Goal: Task Accomplishment & Management: Manage account settings

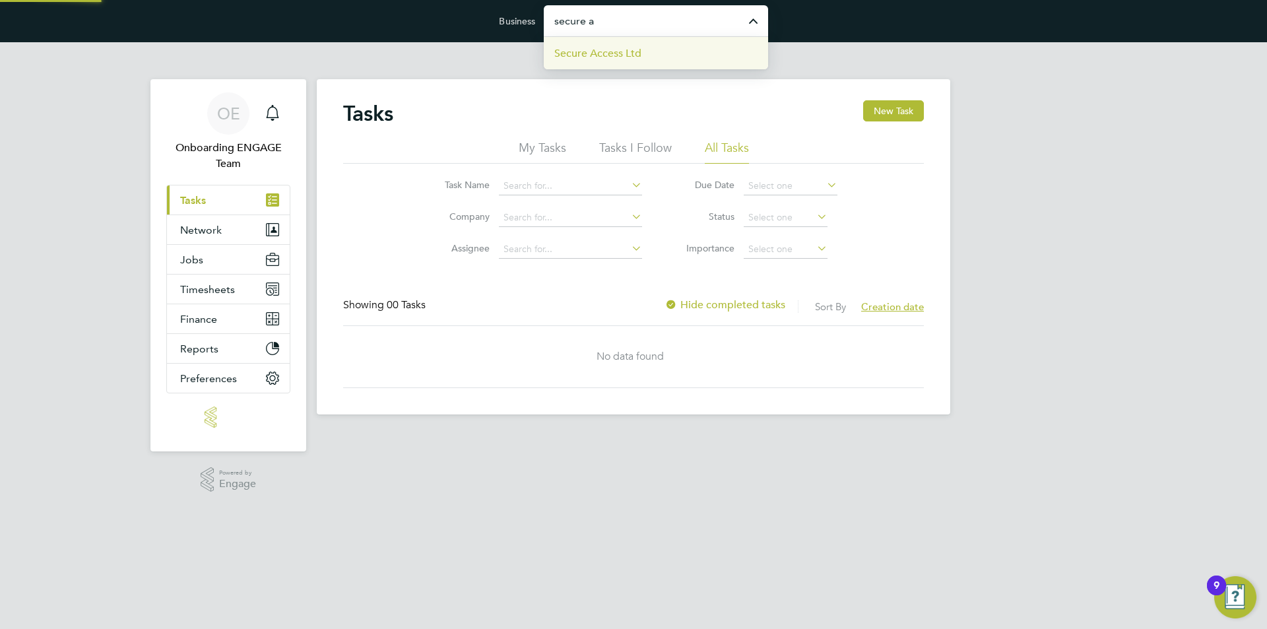
click at [591, 55] on span "Secure Access Ltd" at bounding box center [597, 54] width 87 height 16
type input "Secure Access Ltd"
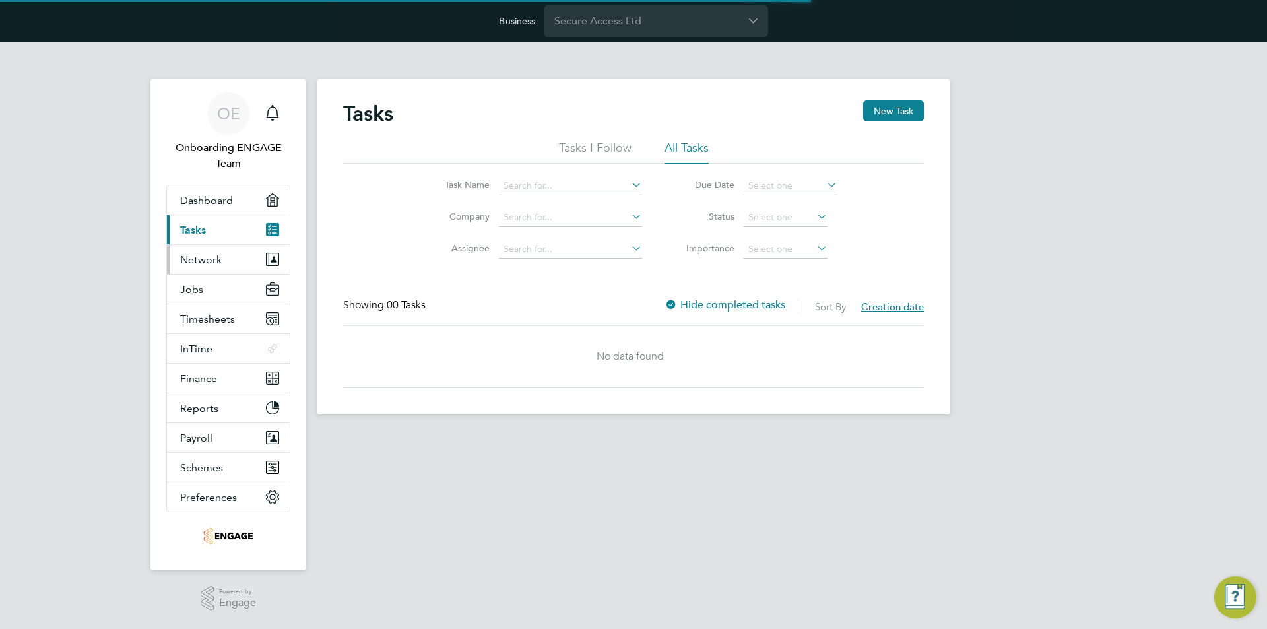
click at [211, 262] on span "Network" at bounding box center [201, 259] width 42 height 13
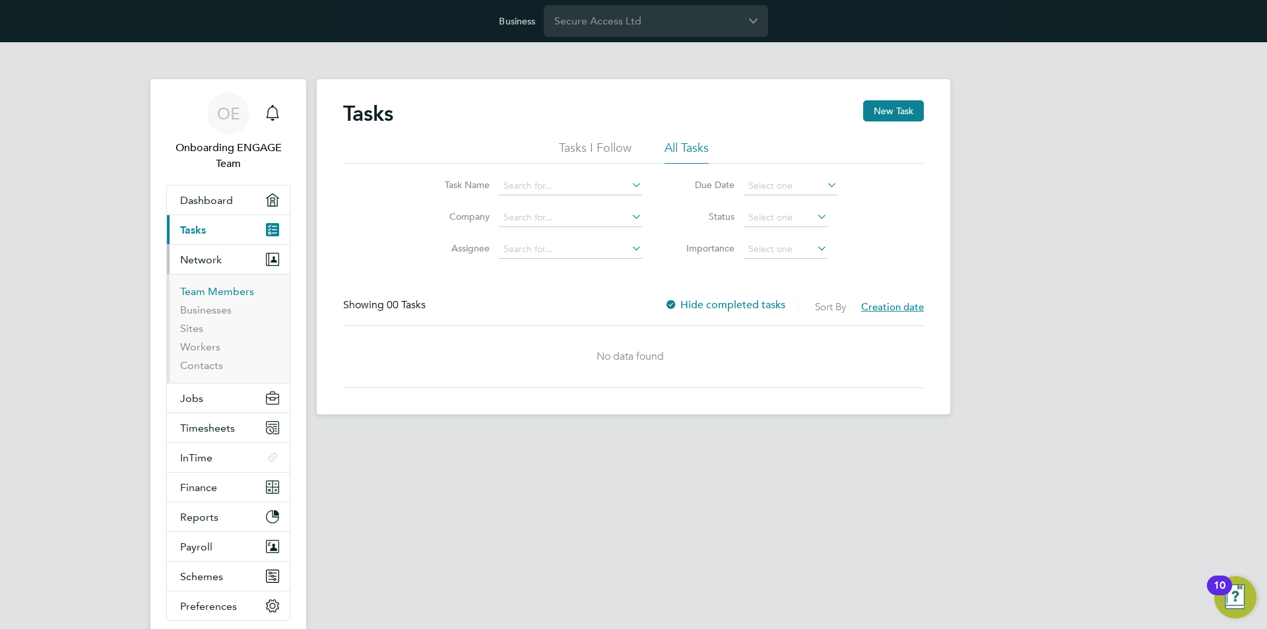
click at [222, 296] on link "Team Members" at bounding box center [217, 291] width 74 height 13
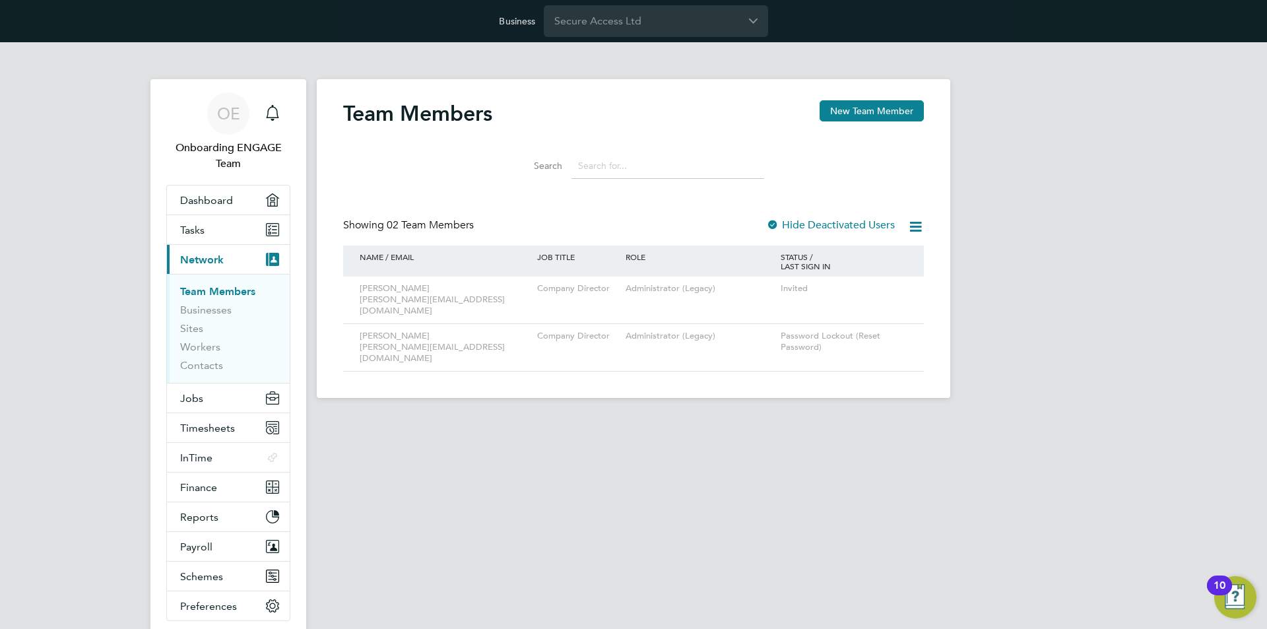
click at [807, 419] on html "Business Secure Access Ltd OE Onboarding ENGAGE Team Notifications Applications…" at bounding box center [633, 209] width 1267 height 419
click at [895, 329] on icon at bounding box center [894, 337] width 13 height 16
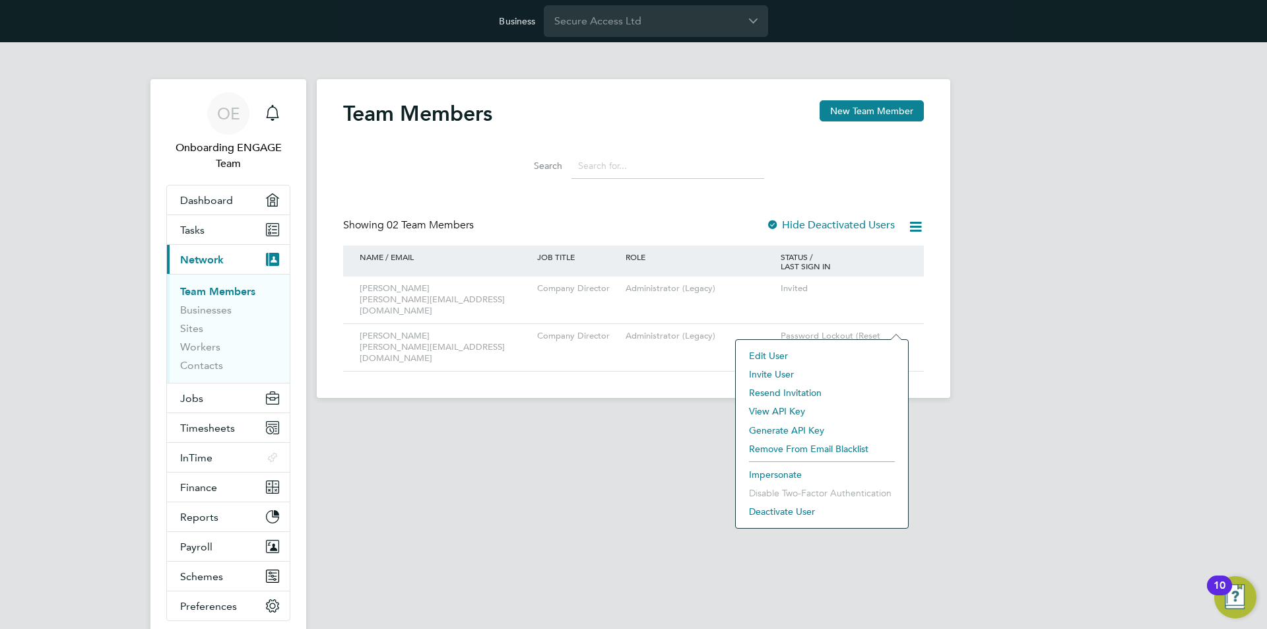
click at [991, 315] on div "OE Onboarding ENGAGE Team Notifications Applications: Dashboard Tasks Current p…" at bounding box center [633, 230] width 1267 height 377
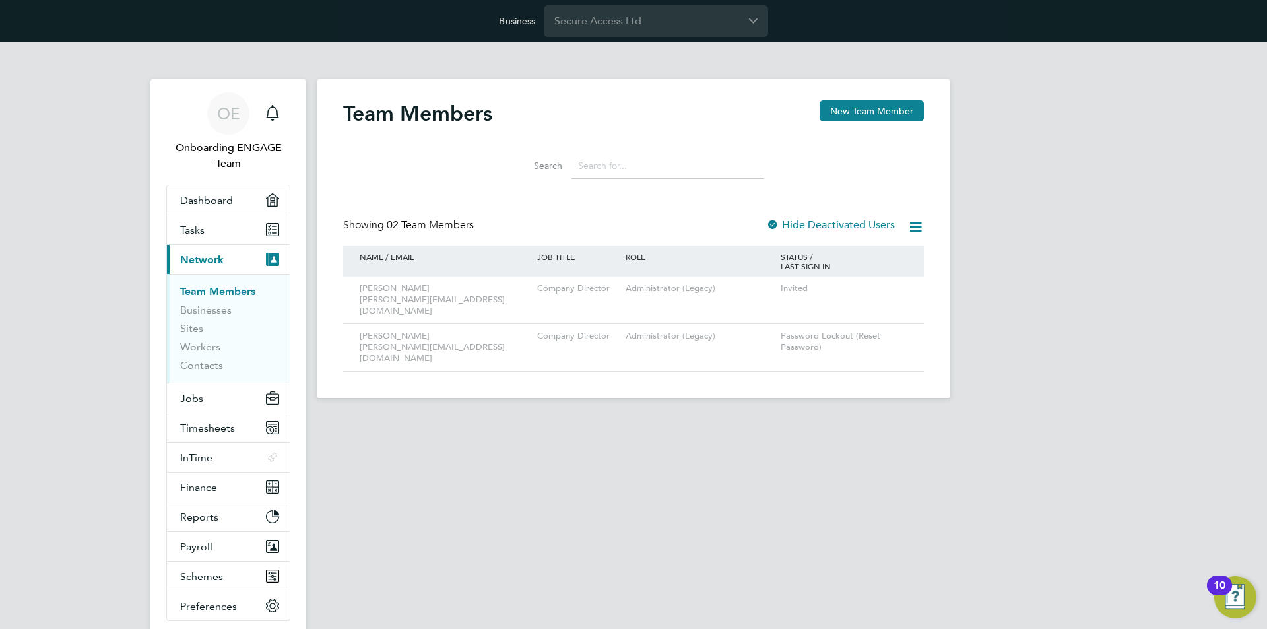
click at [896, 419] on html "Business Secure Access Ltd OE Onboarding ENGAGE Team Notifications Applications…" at bounding box center [633, 209] width 1267 height 419
click at [532, 419] on html "Business Secure Access Ltd OE Onboarding ENGAGE Team Notifications Applications…" at bounding box center [633, 209] width 1267 height 419
click at [915, 228] on icon at bounding box center [915, 226] width 16 height 16
click at [1002, 212] on div "OE Onboarding ENGAGE Team Notifications Applications: Dashboard Tasks Current p…" at bounding box center [633, 230] width 1267 height 377
click at [774, 222] on div at bounding box center [772, 225] width 13 height 13
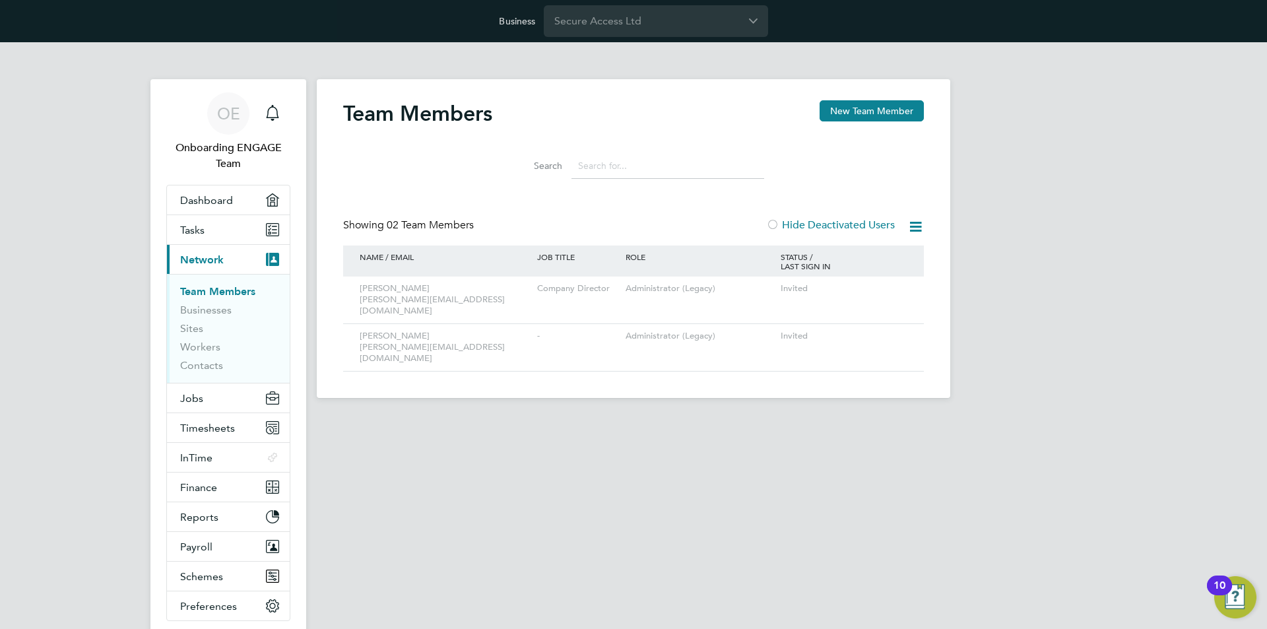
click at [774, 223] on div at bounding box center [772, 225] width 13 height 13
